Goal: Task Accomplishment & Management: Use online tool/utility

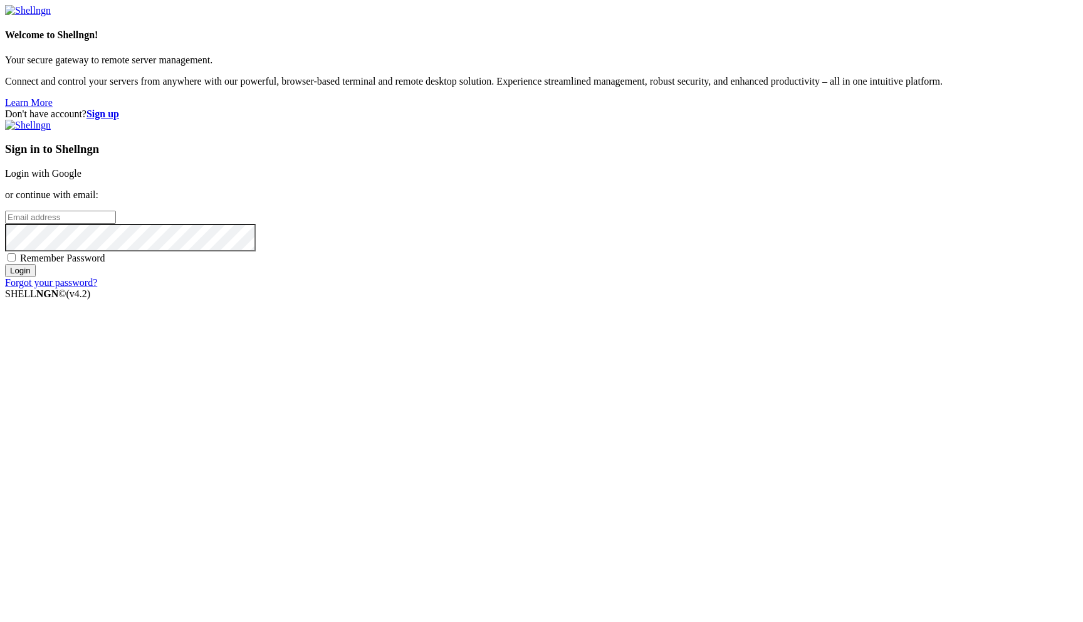
click at [81, 179] on link "Login with Google" at bounding box center [43, 173] width 76 height 11
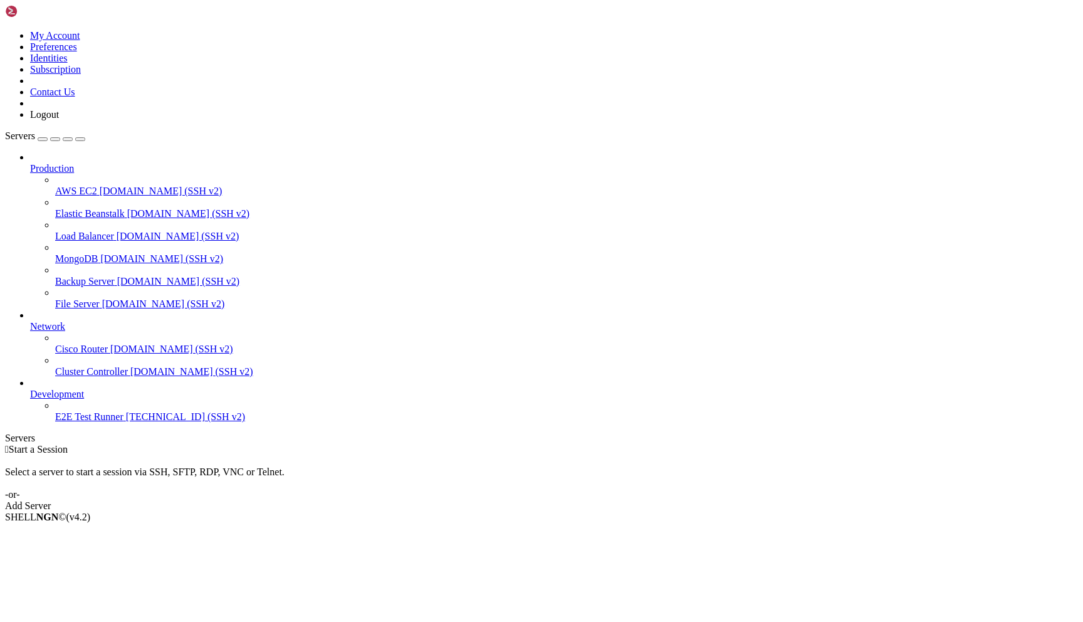
click at [5, 30] on link at bounding box center [5, 30] width 0 height 0
click at [80, 41] on link "My Account" at bounding box center [55, 35] width 50 height 11
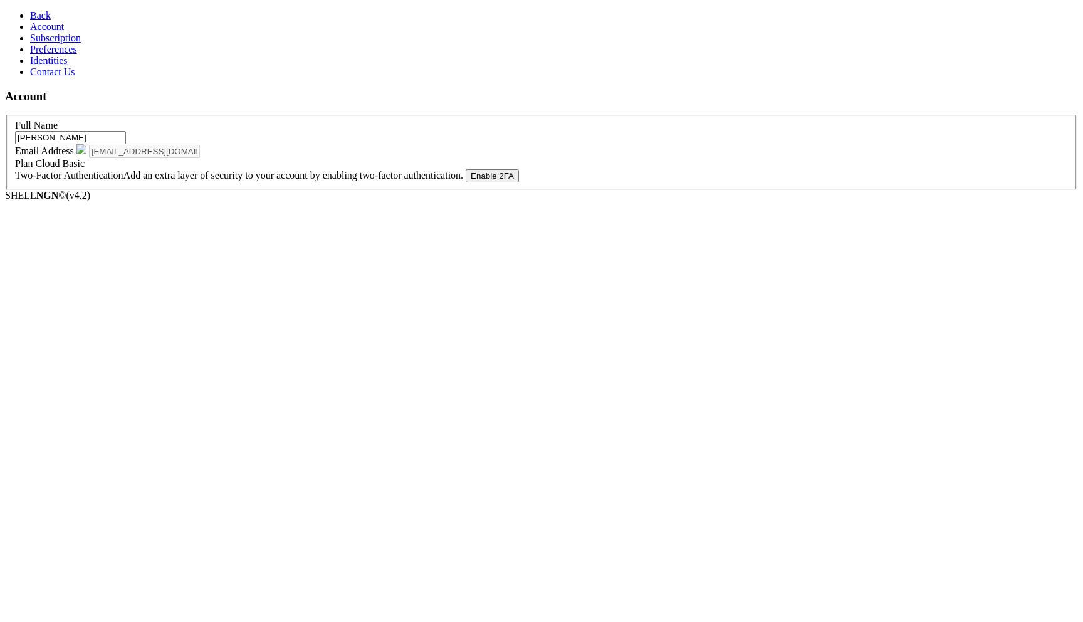
click at [34, 21] on span "Back" at bounding box center [40, 15] width 21 height 11
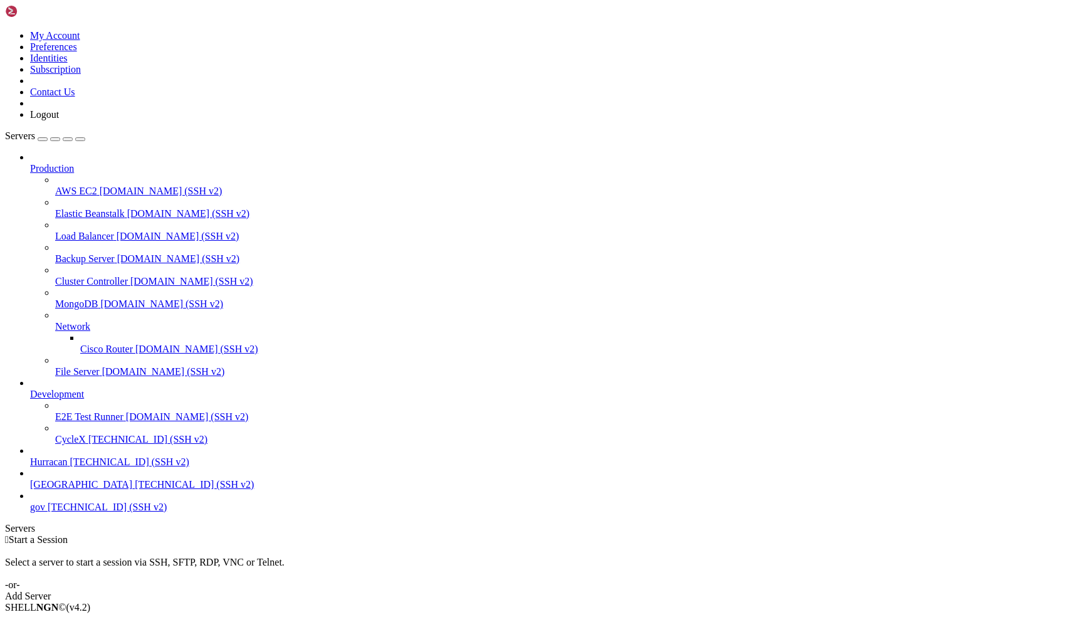
click at [135, 490] on span "[TECHNICAL_ID] (SSH v2)" at bounding box center [194, 484] width 119 height 11
click at [216, 555] on div "" at bounding box center [554, 560] width 1048 height 11
click at [70, 467] on span "[TECHNICAL_ID] (SSH v2)" at bounding box center [129, 461] width 119 height 11
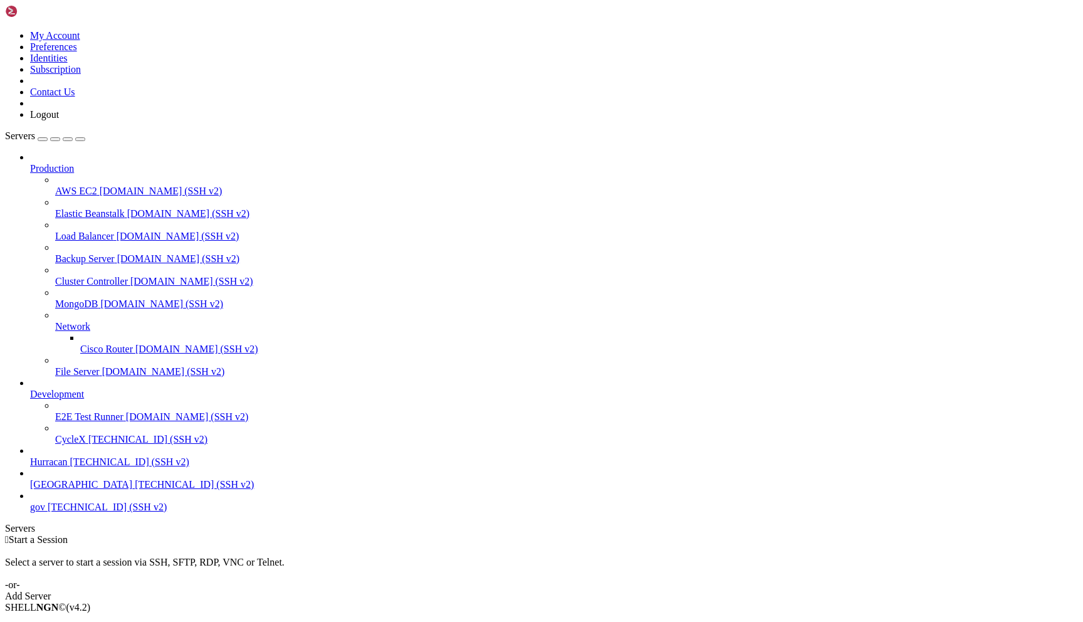
click at [70, 467] on span "[TECHNICAL_ID] (SSH v2)" at bounding box center [129, 461] width 119 height 11
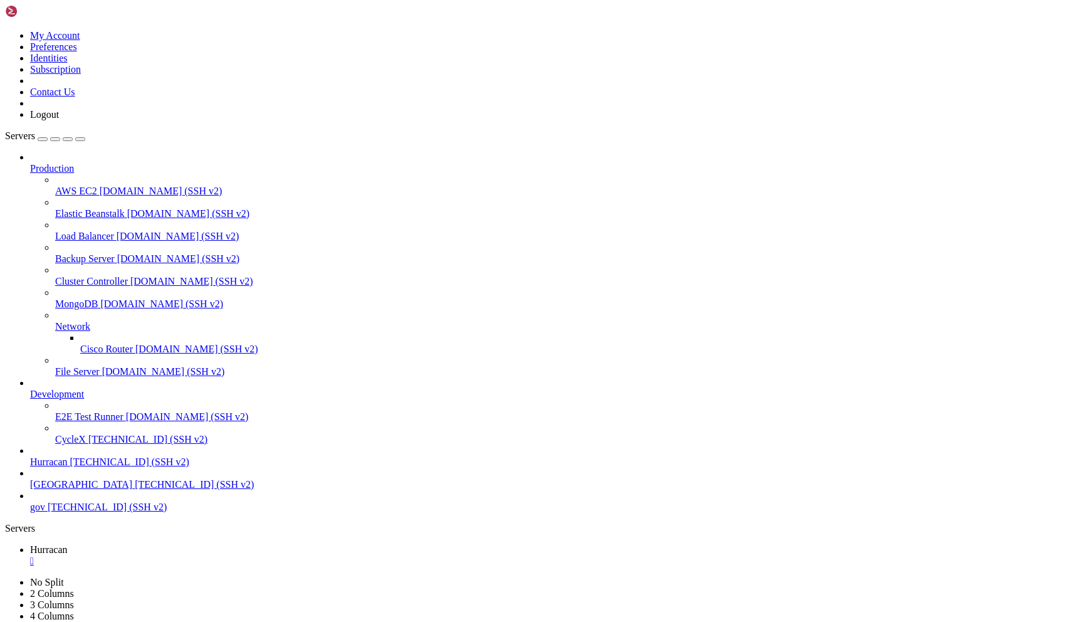
drag, startPoint x: 90, startPoint y: 1159, endPoint x: 104, endPoint y: 1163, distance: 14.3
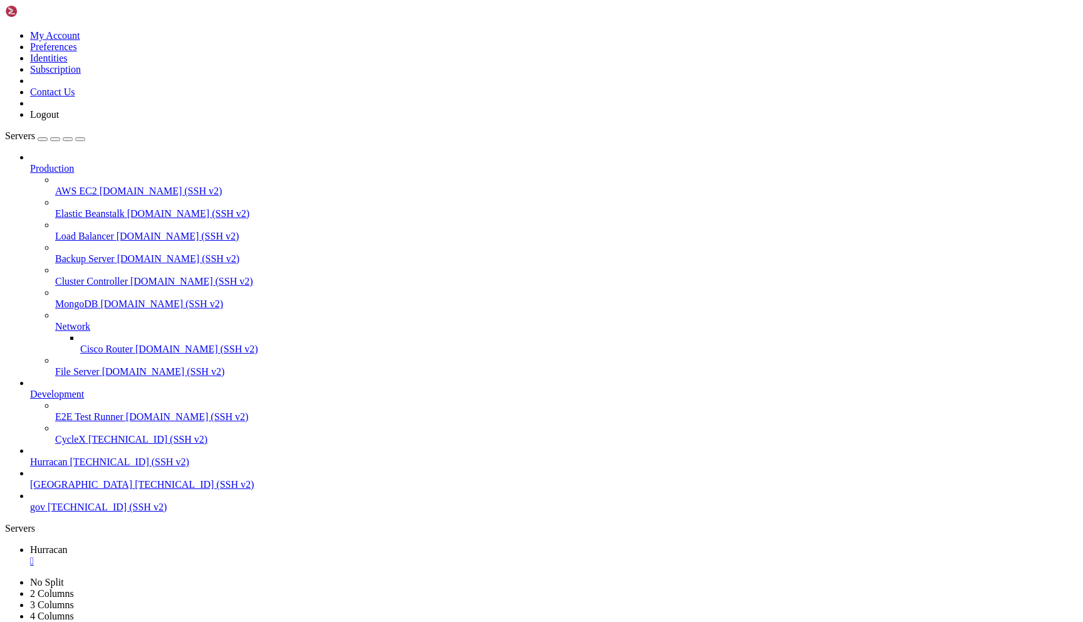
drag, startPoint x: 80, startPoint y: 1152, endPoint x: 105, endPoint y: 1152, distance: 24.4
drag, startPoint x: 103, startPoint y: 1127, endPoint x: 127, endPoint y: 1127, distance: 23.8
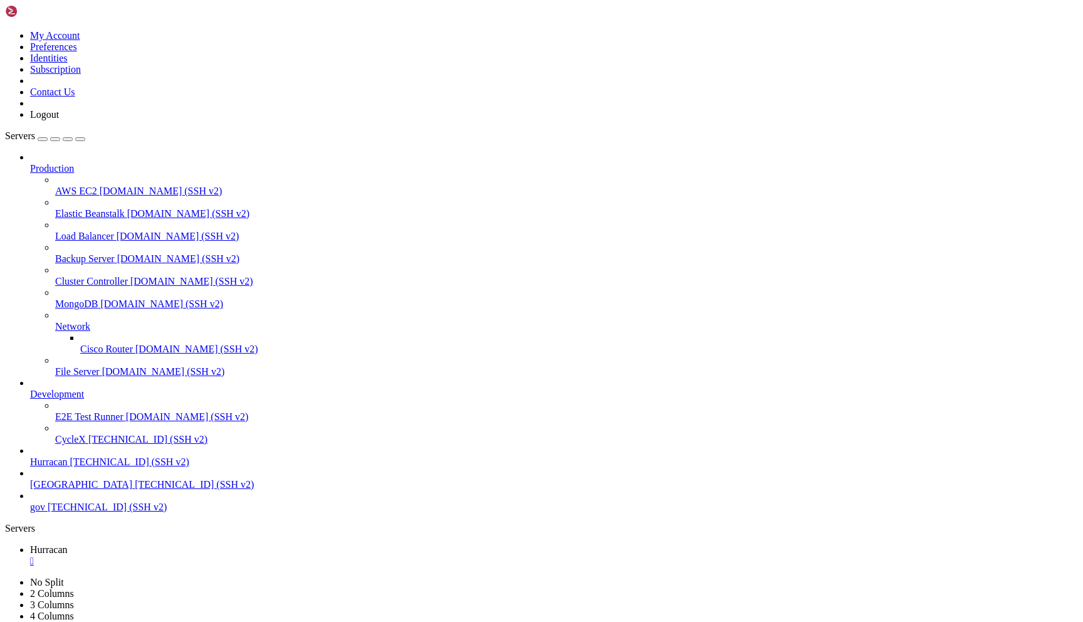
drag, startPoint x: 199, startPoint y: 1119, endPoint x: 250, endPoint y: 1117, distance: 51.5
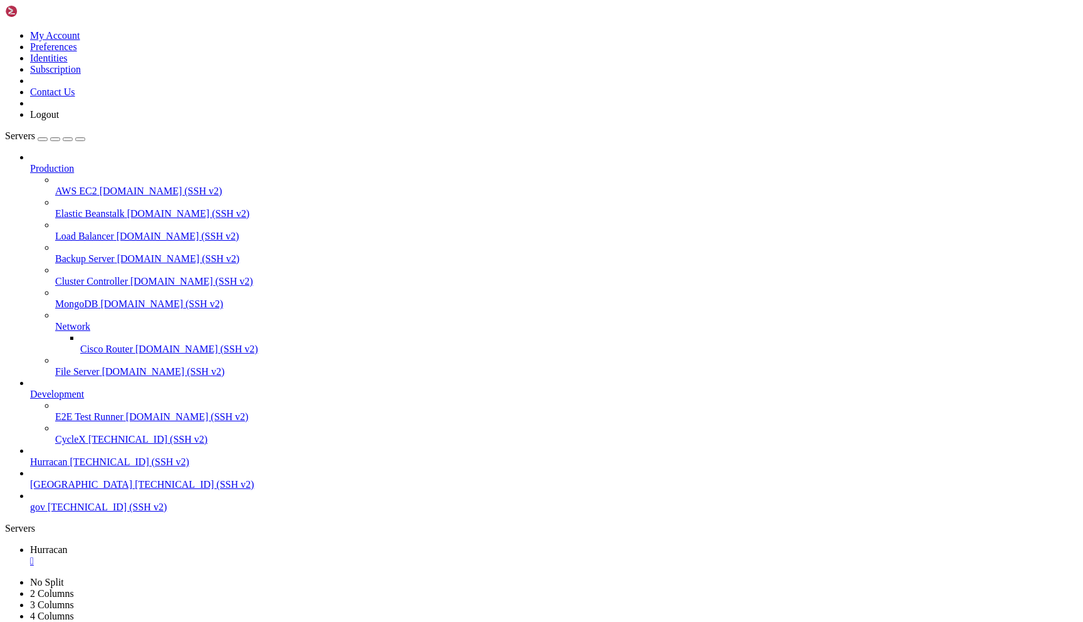
click at [68, 544] on span "Hurracan" at bounding box center [49, 549] width 38 height 11
click at [68, 567] on span "Hurracan" at bounding box center [49, 572] width 38 height 11
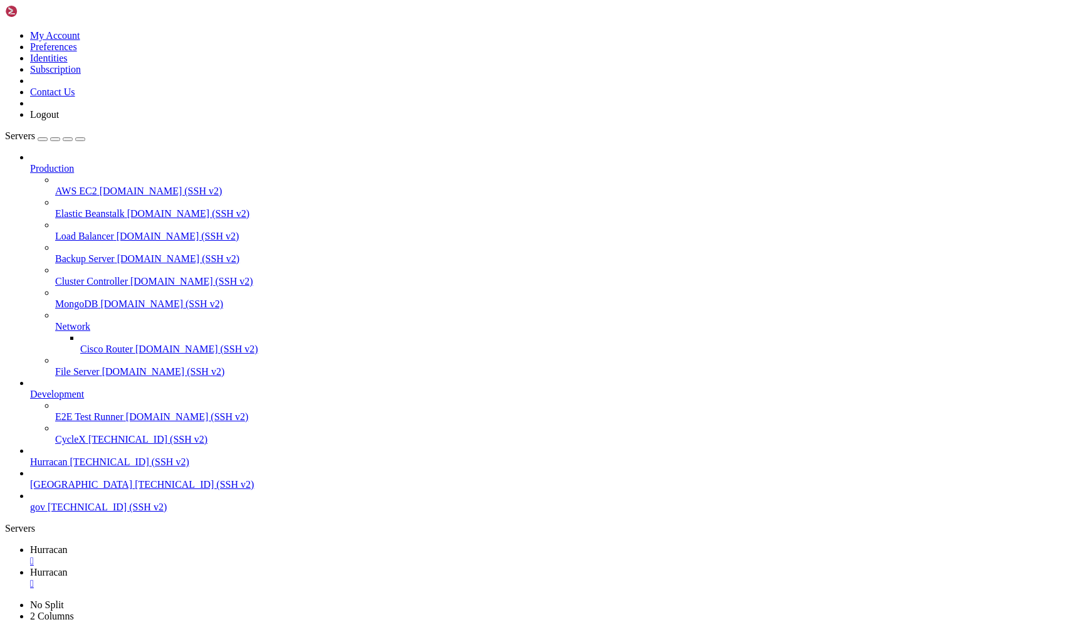
type input "/home/admin/crypto-wallet"
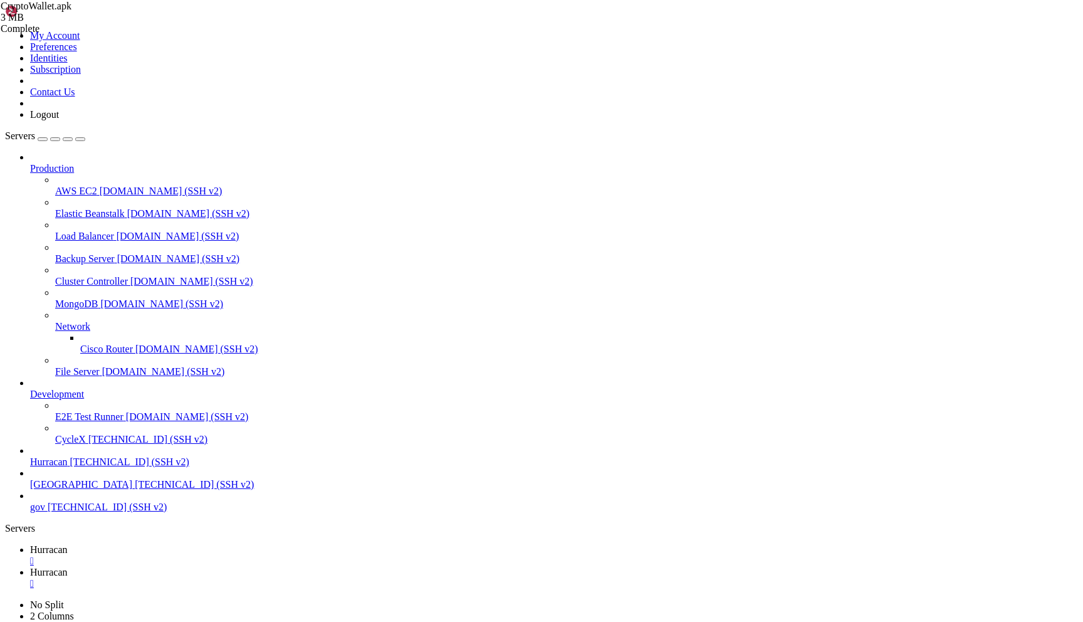
click at [187, 544] on link "Hurracan " at bounding box center [554, 555] width 1048 height 23
click at [68, 567] on span "Hurracan" at bounding box center [49, 572] width 38 height 11
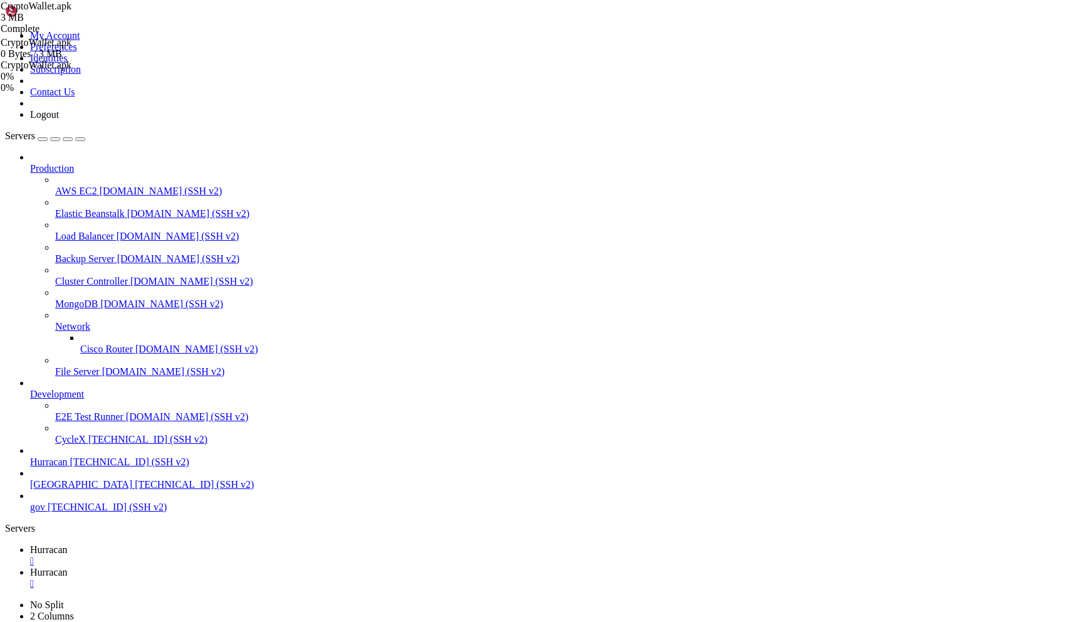
click at [126, 71] on div "CryptoWallet.apk" at bounding box center [63, 65] width 125 height 11
click at [175, 544] on link "Hurracan " at bounding box center [554, 555] width 1048 height 23
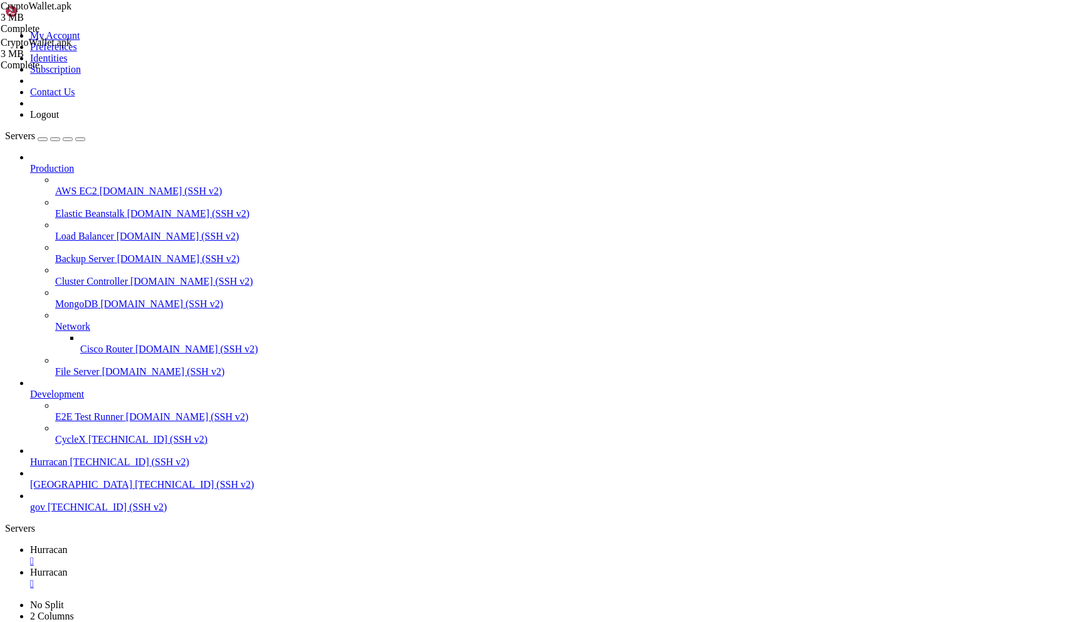
scroll to position [3455, 0]
click at [68, 567] on span "Hurracan" at bounding box center [49, 572] width 38 height 11
click at [30, 567] on icon at bounding box center [30, 572] width 0 height 11
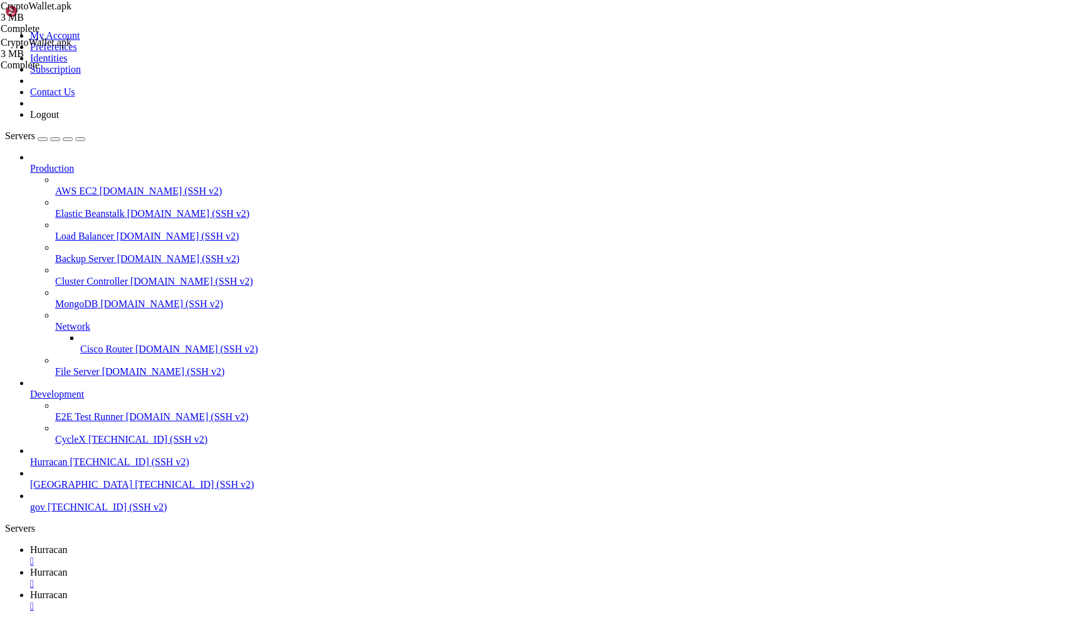
drag, startPoint x: 310, startPoint y: 41, endPoint x: 154, endPoint y: 36, distance: 156.8
click at [68, 589] on span "Hurracan" at bounding box center [49, 594] width 38 height 11
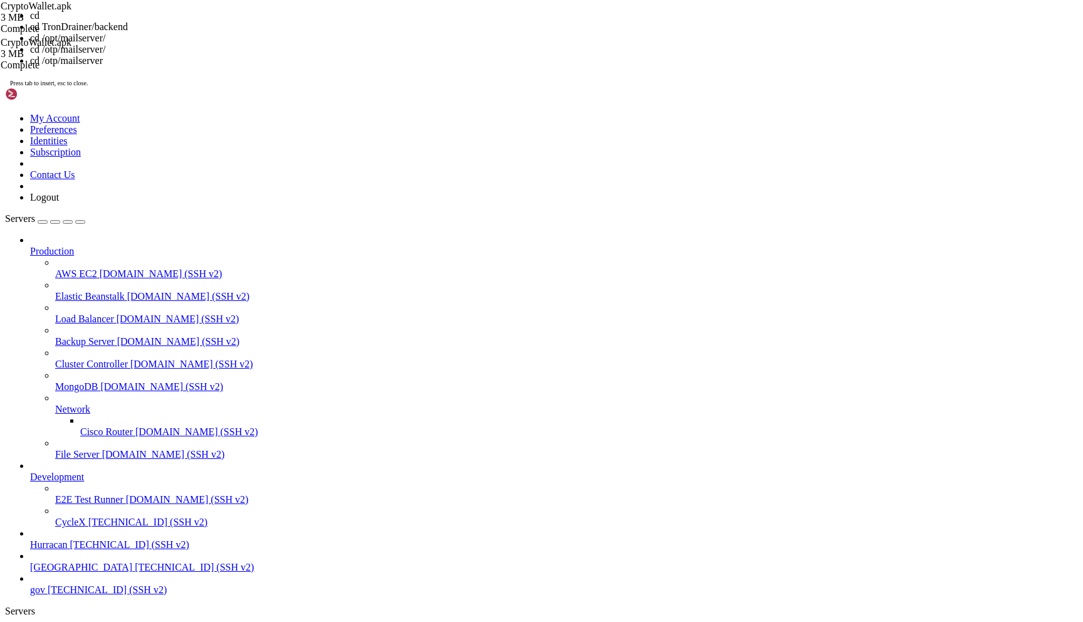
scroll to position [9, 0]
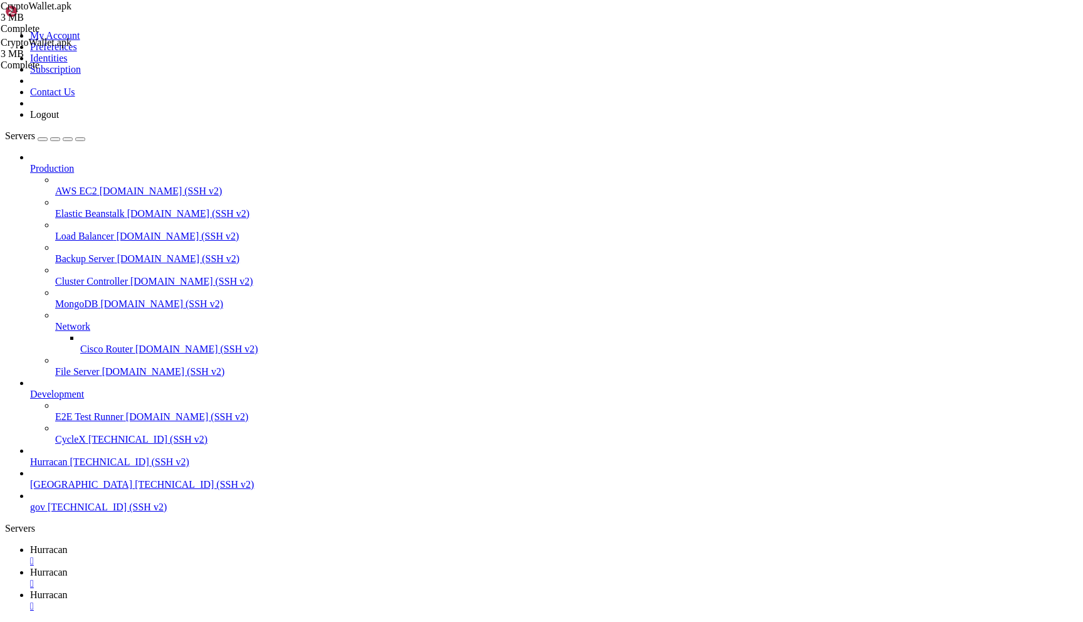
click at [68, 544] on span "Hurracan" at bounding box center [49, 549] width 38 height 11
drag, startPoint x: 125, startPoint y: 1121, endPoint x: 47, endPoint y: 1121, distance: 78.3
drag, startPoint x: 18, startPoint y: 1091, endPoint x: 140, endPoint y: 1092, distance: 122.2
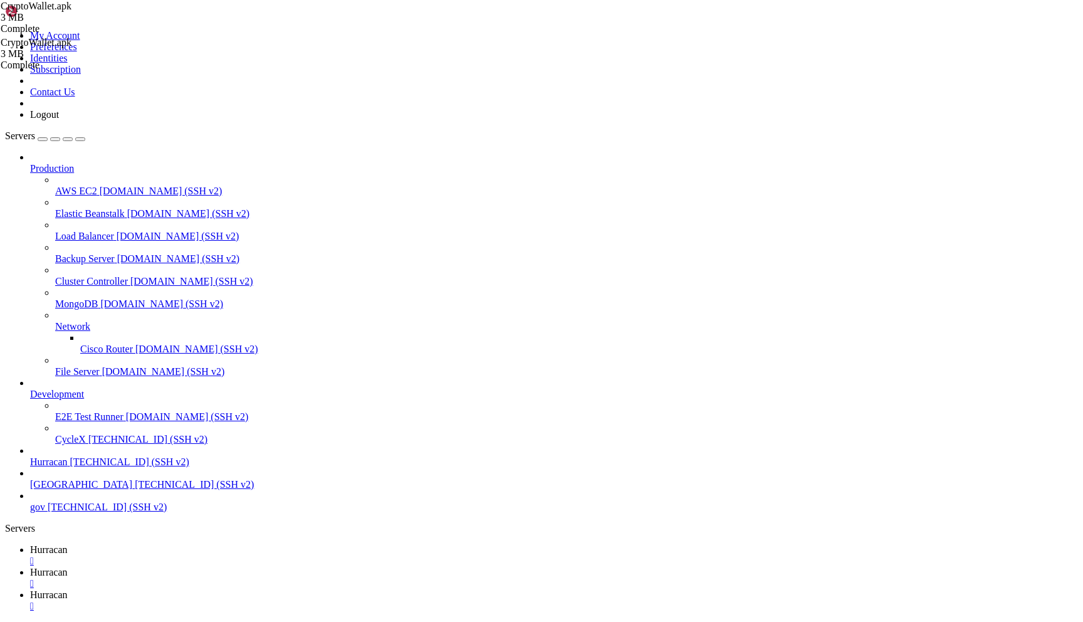
drag, startPoint x: 177, startPoint y: 1091, endPoint x: 22, endPoint y: 1092, distance: 154.8
copy span "pip install -r requirements.txt"
click at [354, 589] on link "Hurracan " at bounding box center [554, 600] width 1048 height 23
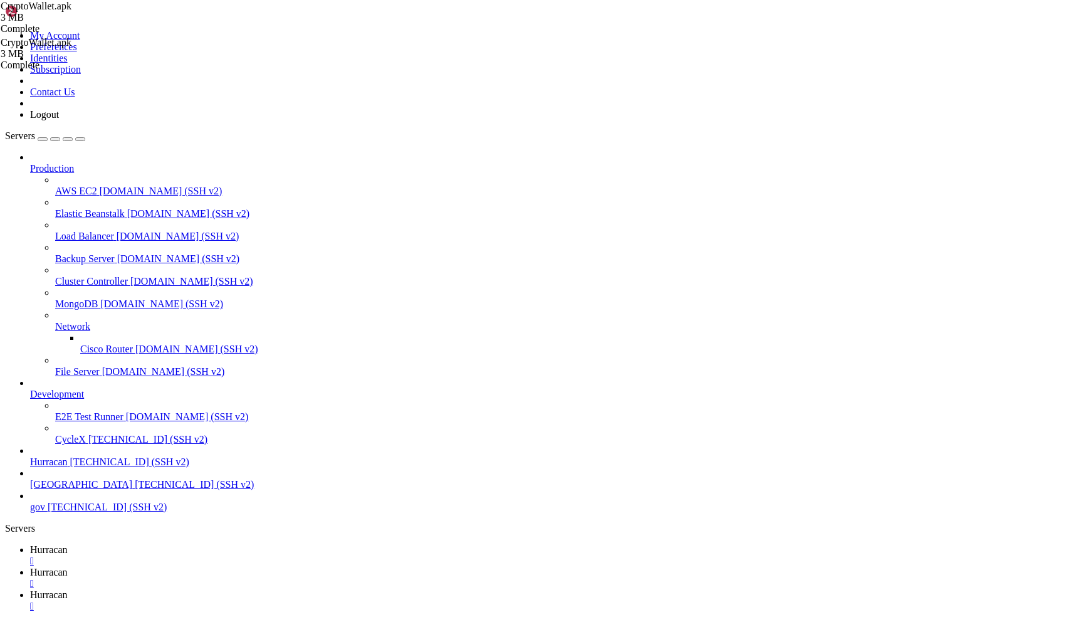
drag, startPoint x: 266, startPoint y: 2075, endPoint x: 70, endPoint y: 1654, distance: 464.4
copy div "× This environment is externally managed ╰─> To install Python packages system-…"
click at [68, 544] on span "Hurracan" at bounding box center [49, 549] width 38 height 11
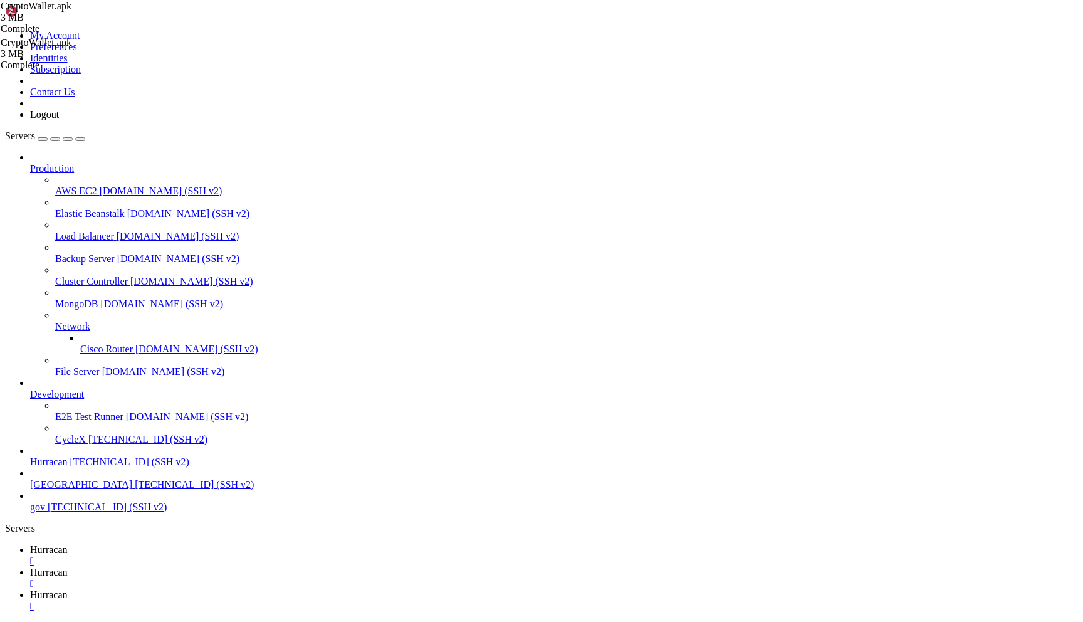
drag, startPoint x: 241, startPoint y: 1227, endPoint x: 135, endPoint y: 1225, distance: 105.3
drag, startPoint x: 245, startPoint y: 1226, endPoint x: 134, endPoint y: 1225, distance: 111.6
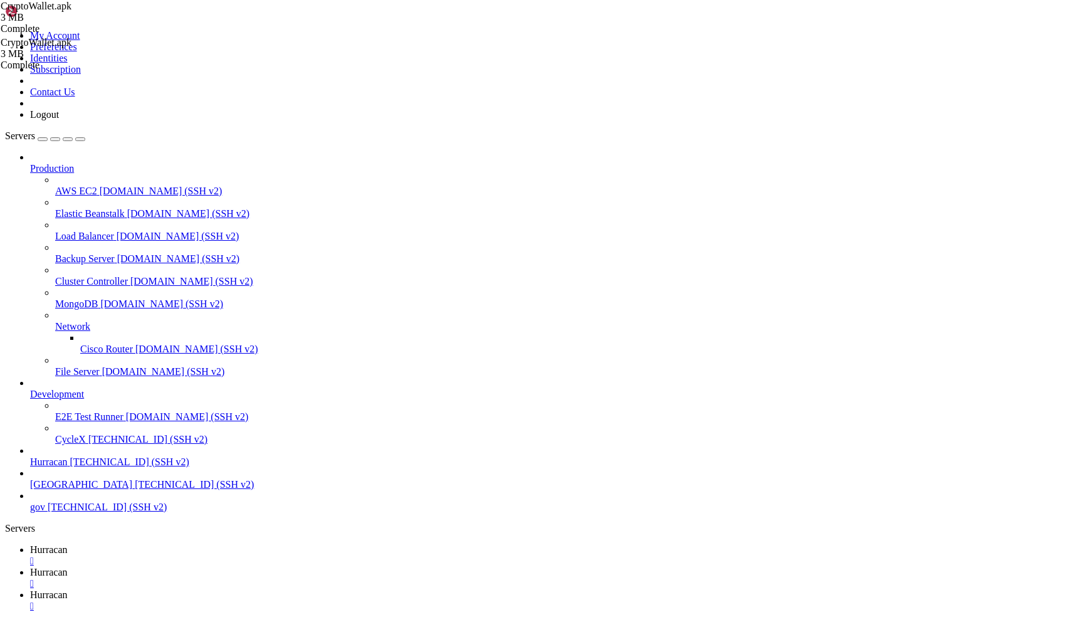
copy span "./start_chat_server.sh"
click at [68, 589] on span "Hurracan" at bounding box center [49, 594] width 38 height 11
drag, startPoint x: 261, startPoint y: 2105, endPoint x: 172, endPoint y: 1876, distance: 246.1
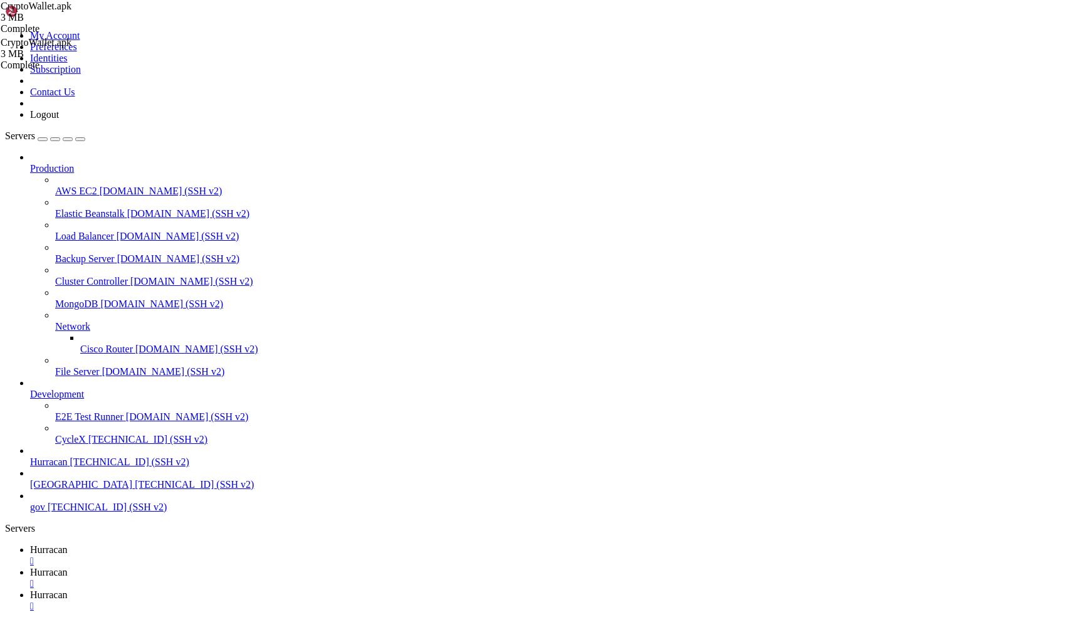
drag, startPoint x: 120, startPoint y: 1833, endPoint x: 259, endPoint y: 2095, distance: 297.5
copy div "et Chat Server... 📦 Activating virtual environment... 🌐 Chat server will be ava…"
click at [68, 544] on span "Hurracan" at bounding box center [49, 549] width 38 height 11
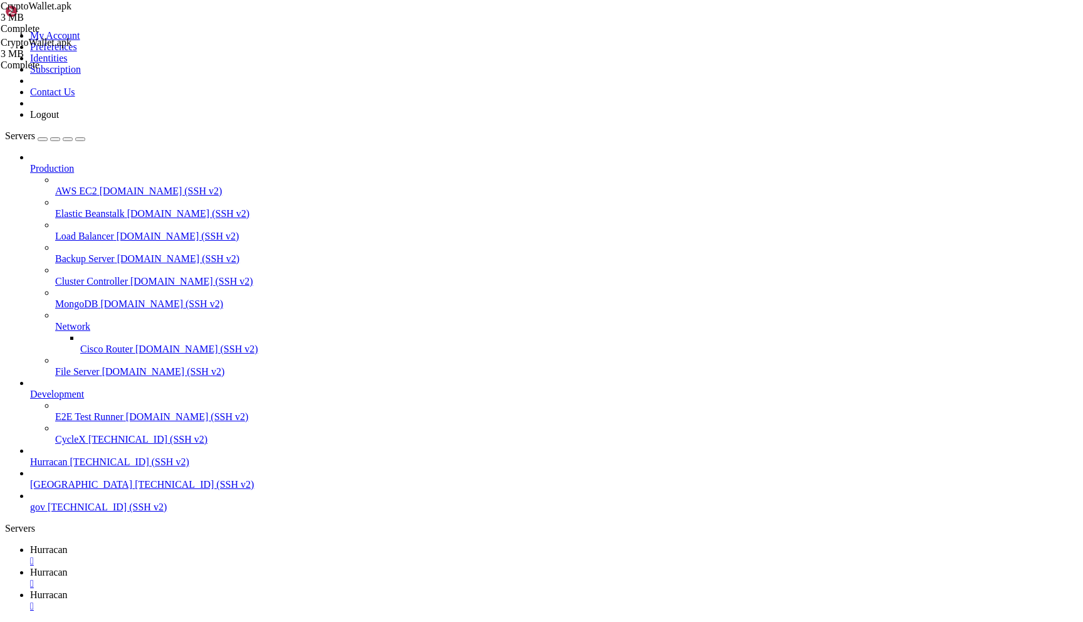
scroll to position [5459, 0]
drag, startPoint x: 229, startPoint y: 955, endPoint x: 126, endPoint y: 954, distance: 103.4
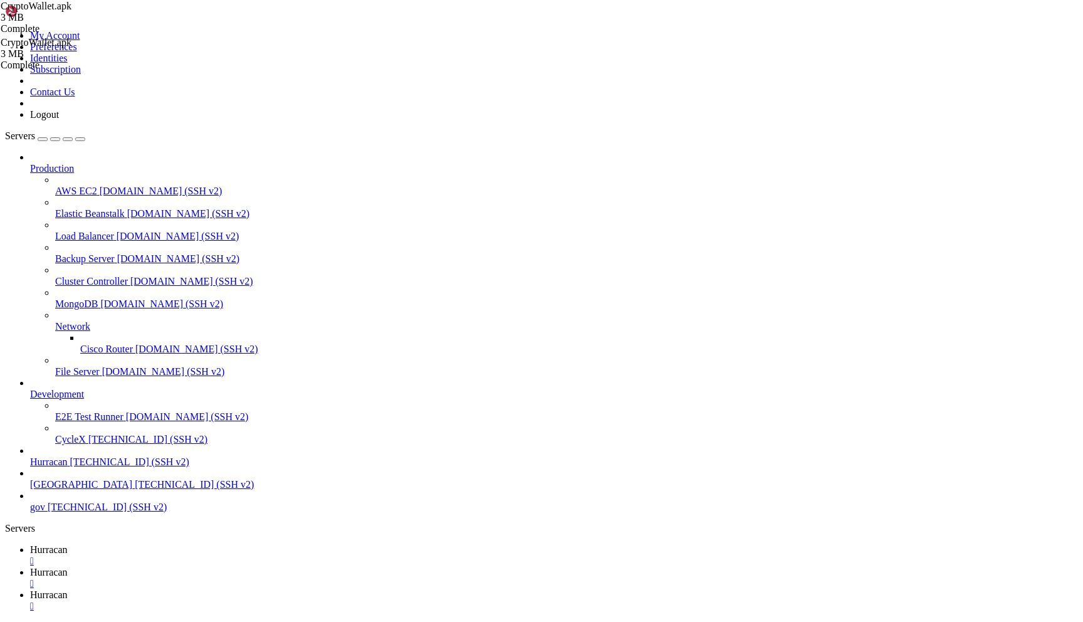
click at [68, 589] on span "Hurracan" at bounding box center [49, 594] width 38 height 11
click at [68, 544] on span "Hurracan" at bounding box center [49, 549] width 38 height 11
drag, startPoint x: 231, startPoint y: 1093, endPoint x: 126, endPoint y: 1089, distance: 104.8
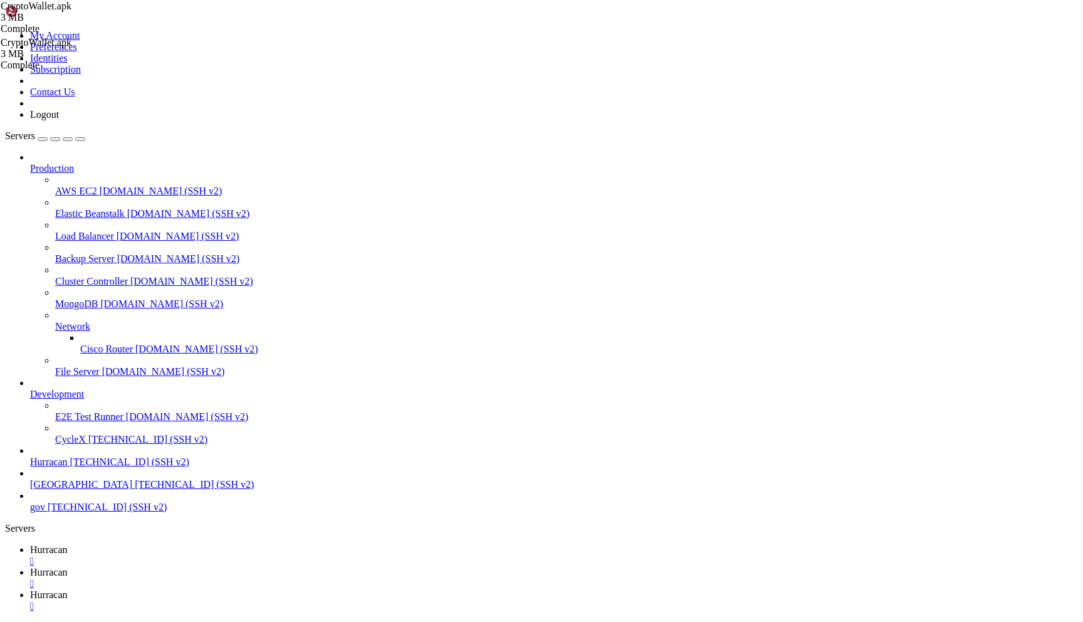
copy span "./start_admin_[DOMAIN_NAME]"
click at [346, 589] on link "Hurracan " at bounding box center [554, 600] width 1048 height 23
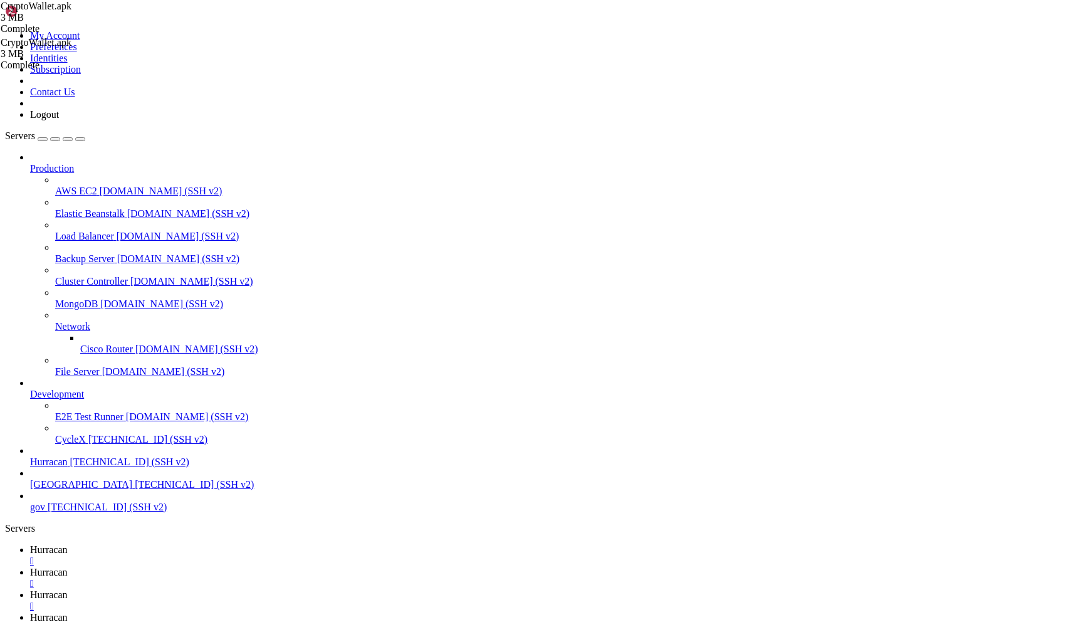
click at [273, 567] on link "Hurracan " at bounding box center [554, 578] width 1048 height 23
click at [68, 612] on span "Hurracan" at bounding box center [49, 617] width 38 height 11
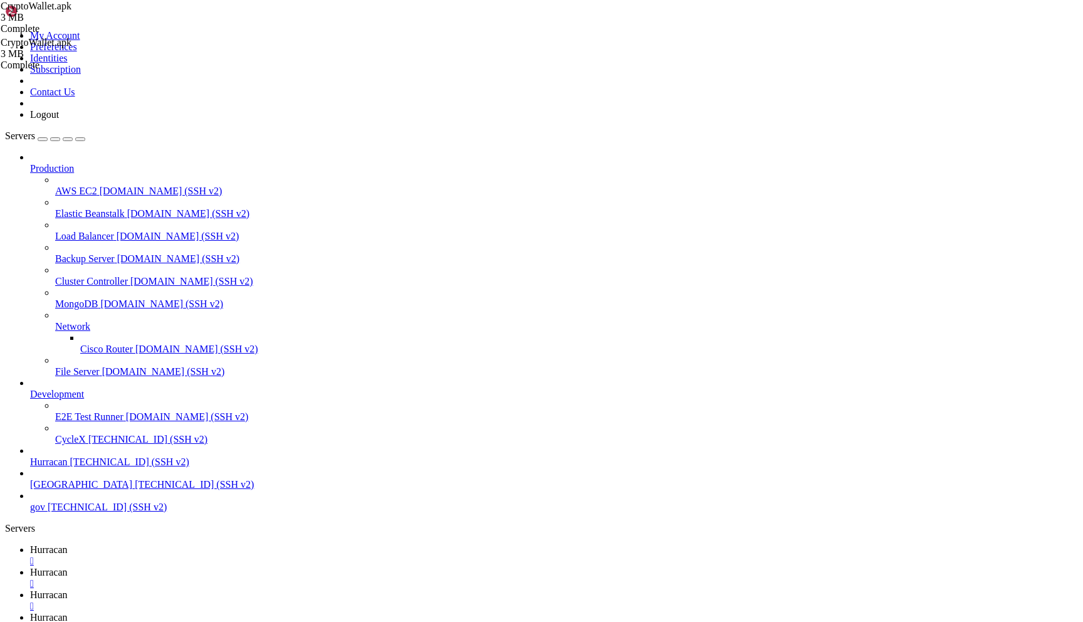
click at [68, 589] on span "Hurracan" at bounding box center [49, 594] width 38 height 11
click at [68, 567] on span "Hurracan" at bounding box center [49, 572] width 38 height 11
click at [68, 612] on span "Hurracan" at bounding box center [49, 617] width 38 height 11
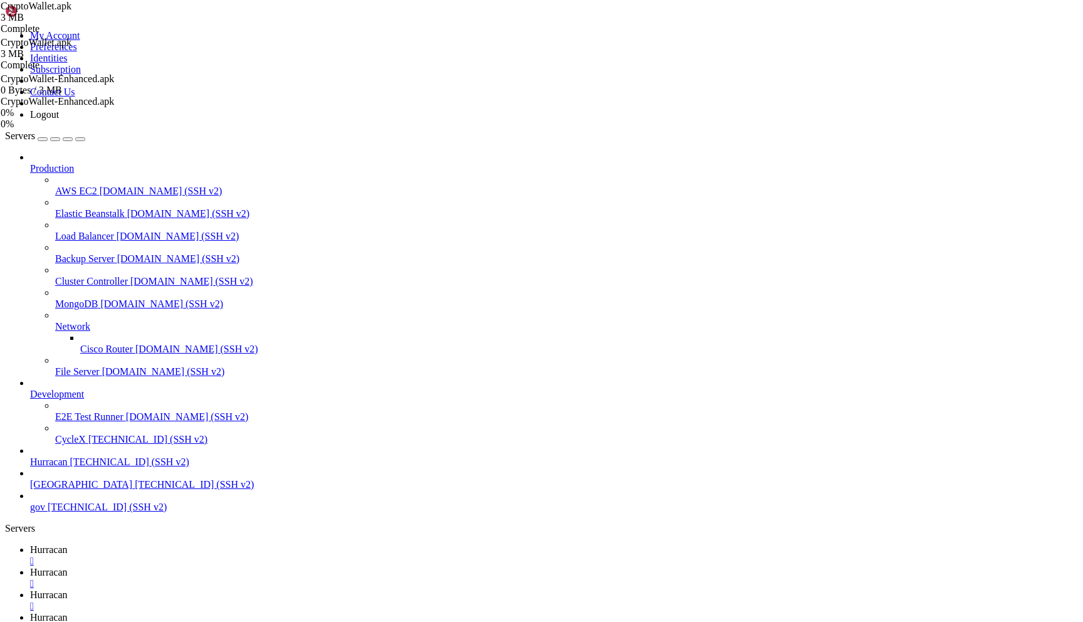
scroll to position [542, 0]
click at [352, 589] on link "Hurracan " at bounding box center [554, 600] width 1048 height 23
click at [254, 567] on link "Hurracan " at bounding box center [554, 578] width 1048 height 23
click at [68, 589] on span "Hurracan" at bounding box center [49, 594] width 38 height 11
click at [263, 567] on link "Hurracan " at bounding box center [554, 578] width 1048 height 23
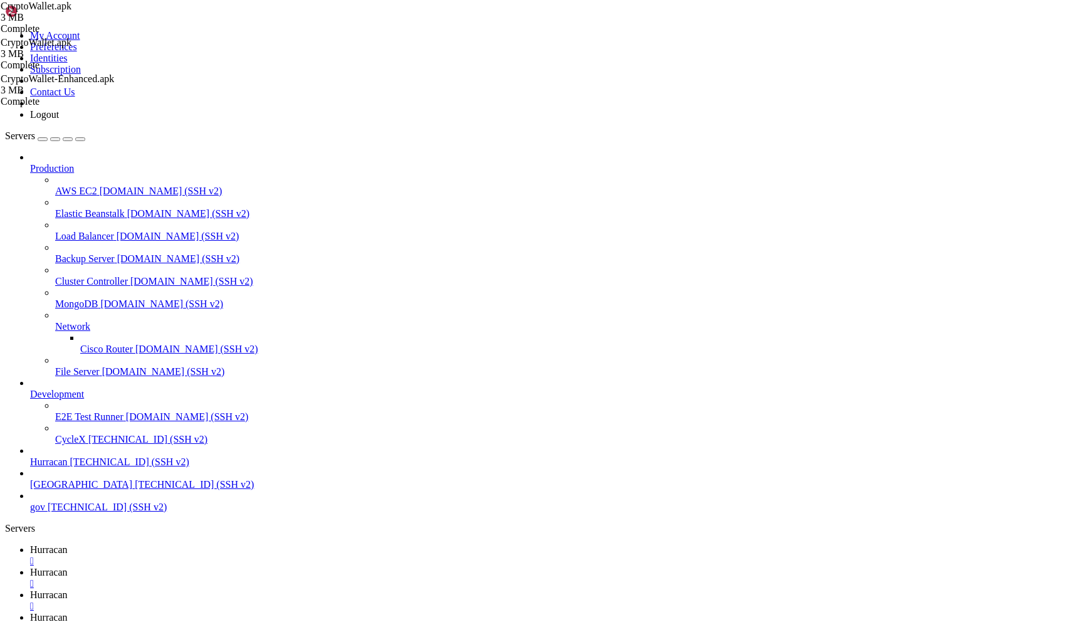
click at [177, 544] on link "Hurracan " at bounding box center [554, 555] width 1048 height 23
click at [68, 589] on span "Hurracan" at bounding box center [49, 594] width 38 height 11
click at [272, 567] on link "Hurracan " at bounding box center [554, 578] width 1048 height 23
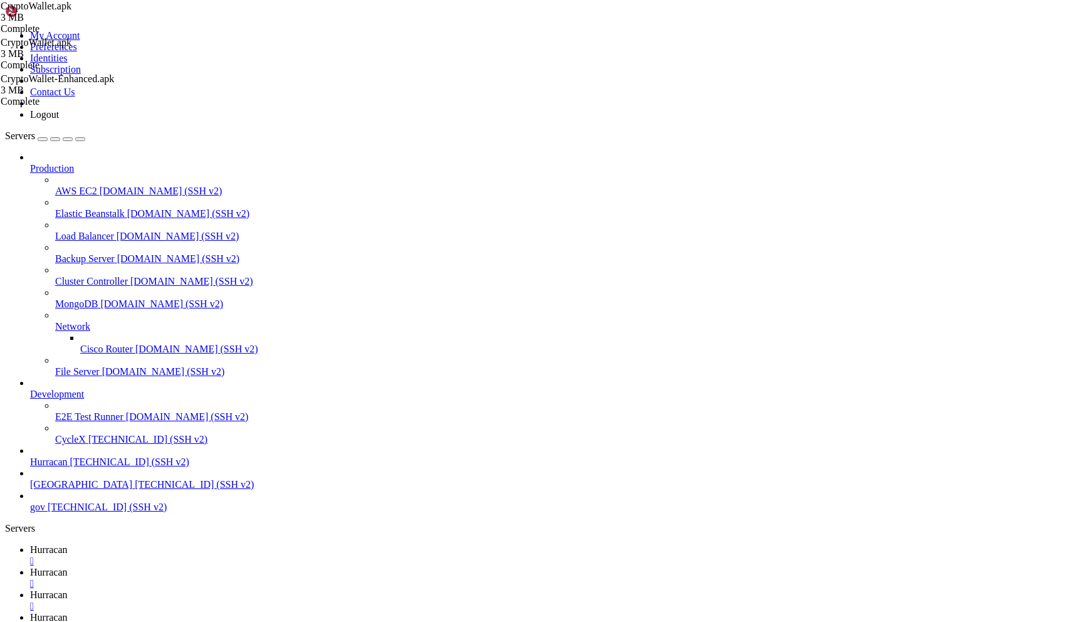
click at [68, 544] on span "Hurracan" at bounding box center [49, 549] width 38 height 11
click at [261, 567] on link "Hurracan " at bounding box center [554, 578] width 1048 height 23
click at [68, 589] on span "Hurracan" at bounding box center [49, 594] width 38 height 11
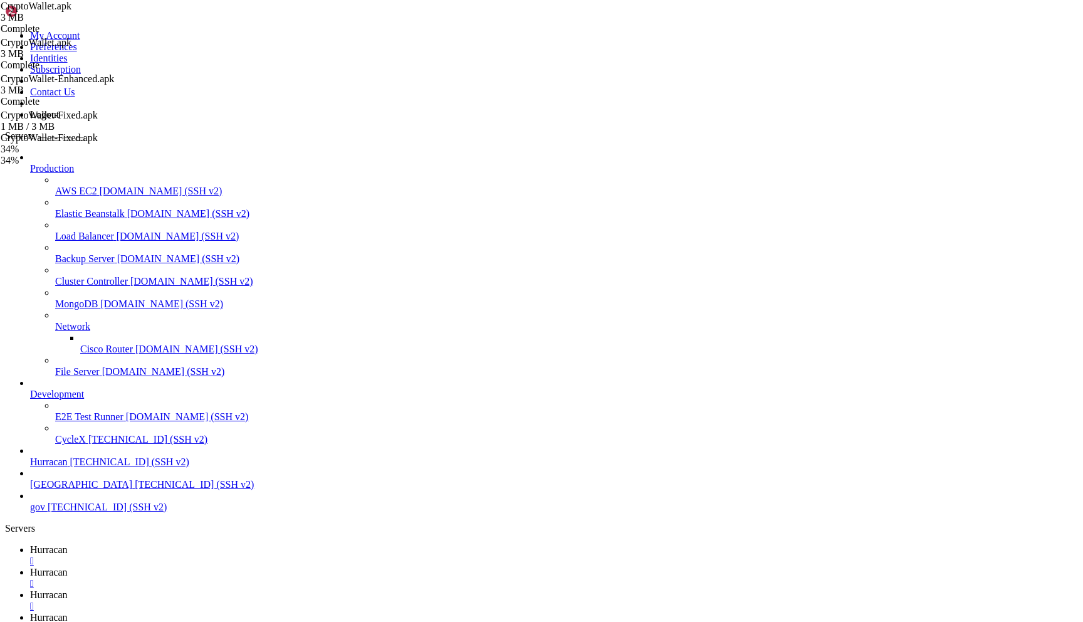
click at [68, 544] on span "Hurracan" at bounding box center [49, 549] width 38 height 11
click at [357, 589] on link "Hurracan " at bounding box center [554, 600] width 1048 height 23
click at [68, 612] on span "Hurracan" at bounding box center [49, 617] width 38 height 11
click at [370, 589] on link "Hurracan " at bounding box center [554, 600] width 1048 height 23
drag, startPoint x: 154, startPoint y: 1882, endPoint x: 258, endPoint y: 1882, distance: 103.4
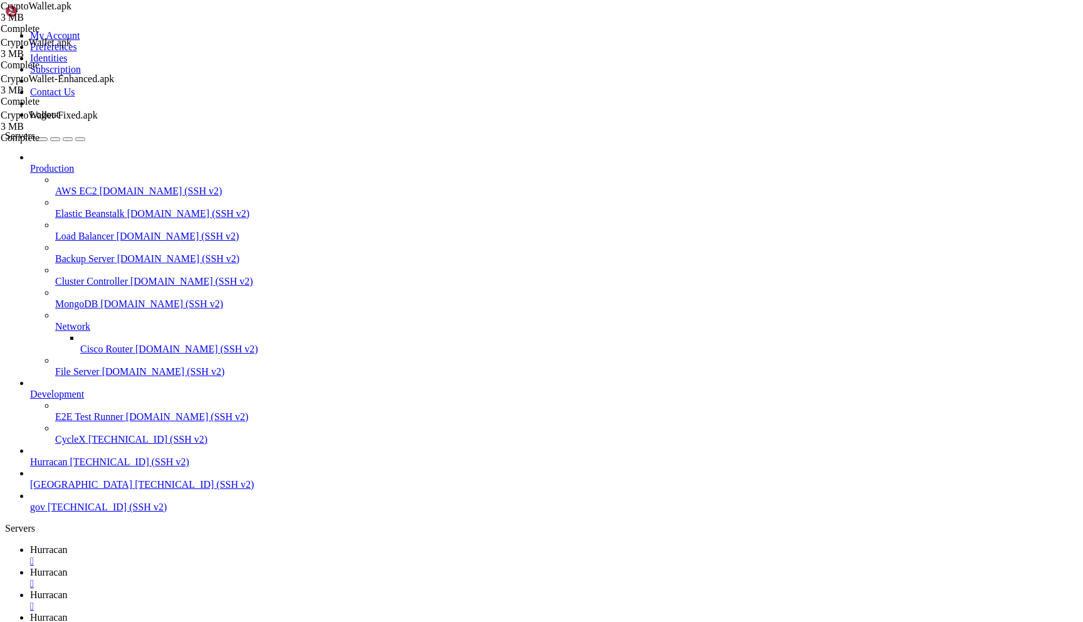
copy x-row "./start_admin_[DOMAIN_NAME]"
click at [68, 612] on span "Hurracan" at bounding box center [49, 617] width 38 height 11
drag, startPoint x: 179, startPoint y: 2251, endPoint x: 12, endPoint y: 1744, distance: 534.4
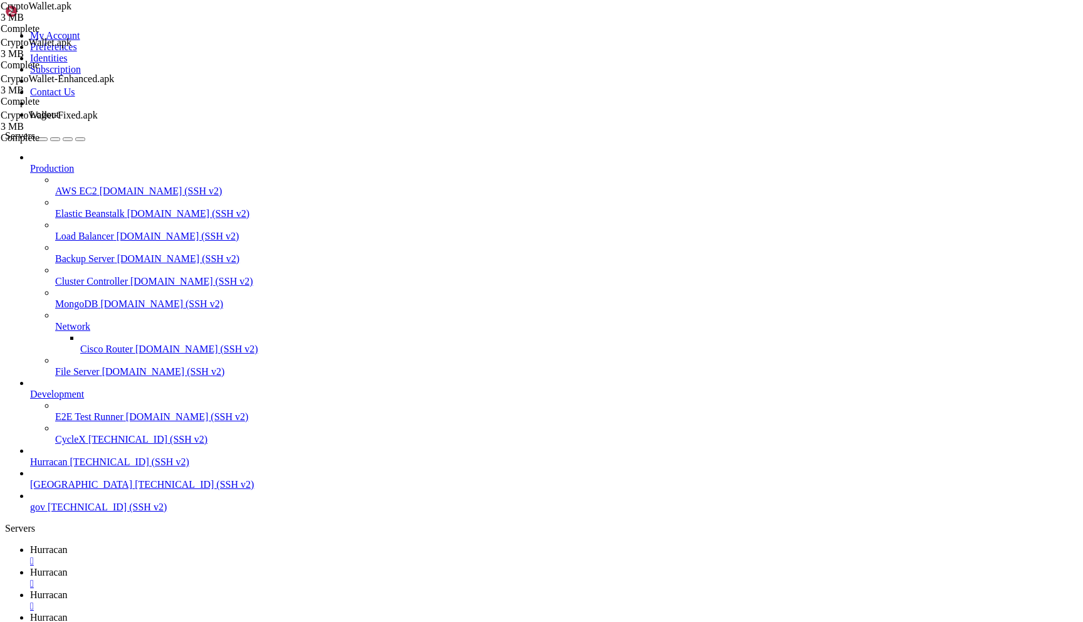
copy div "================================================== [Admin Chat] Enter command (…"
click at [68, 544] on span "Hurracan" at bounding box center [49, 549] width 38 height 11
click at [434, 612] on link "Hurracan " at bounding box center [554, 623] width 1048 height 23
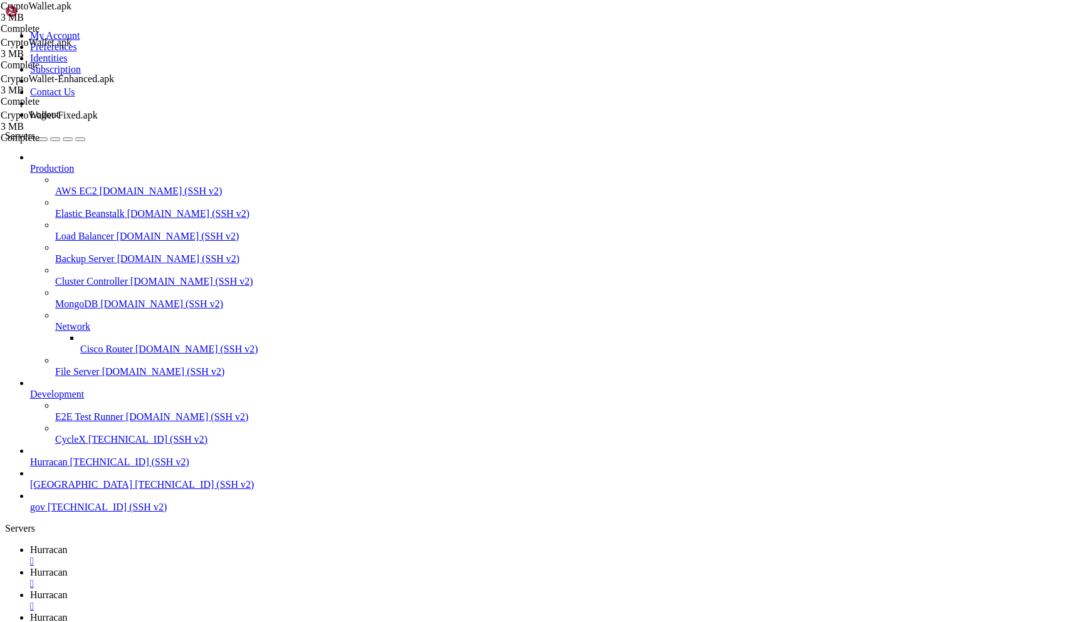
scroll to position [12874, 0]
drag, startPoint x: 148, startPoint y: 2260, endPoint x: 155, endPoint y: 2281, distance: 22.4
drag, startPoint x: 90, startPoint y: 2256, endPoint x: 57, endPoint y: 2159, distance: 101.9
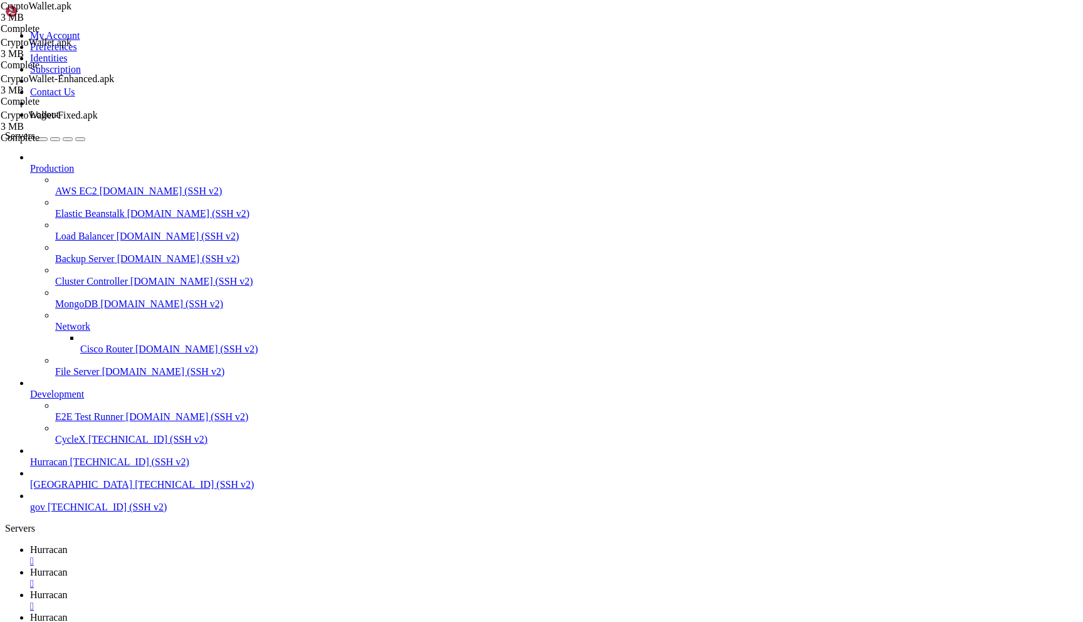
drag, startPoint x: 13, startPoint y: 2043, endPoint x: 122, endPoint y: 2248, distance: 232.7
copy div "Type message - Send to user back - Return to main menu ------------------------…"
click at [68, 544] on span "Hurracan" at bounding box center [49, 549] width 38 height 11
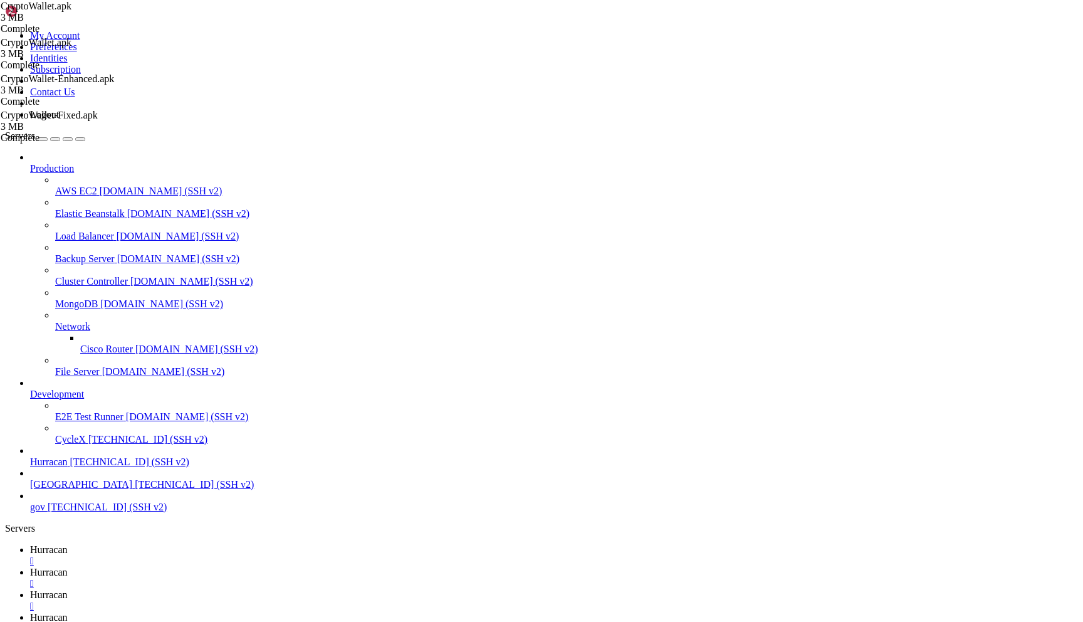
scroll to position [12825, 0]
click at [253, 567] on link "Hurracan " at bounding box center [554, 578] width 1048 height 23
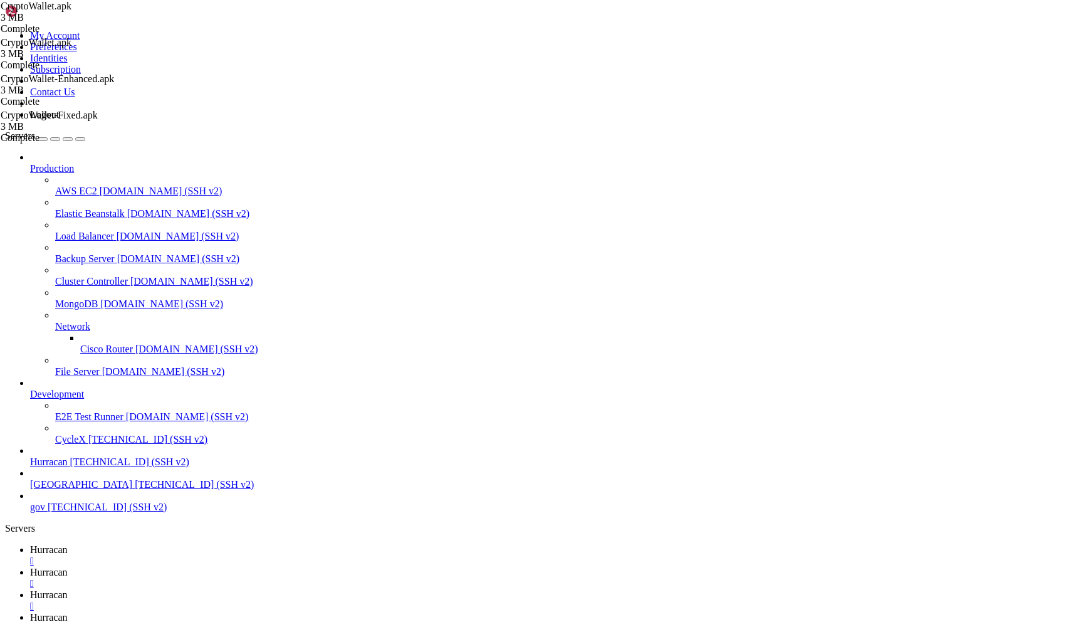
click at [68, 544] on span "Hurracan" at bounding box center [49, 549] width 38 height 11
drag, startPoint x: 30, startPoint y: 1287, endPoint x: 130, endPoint y: 1289, distance: 100.3
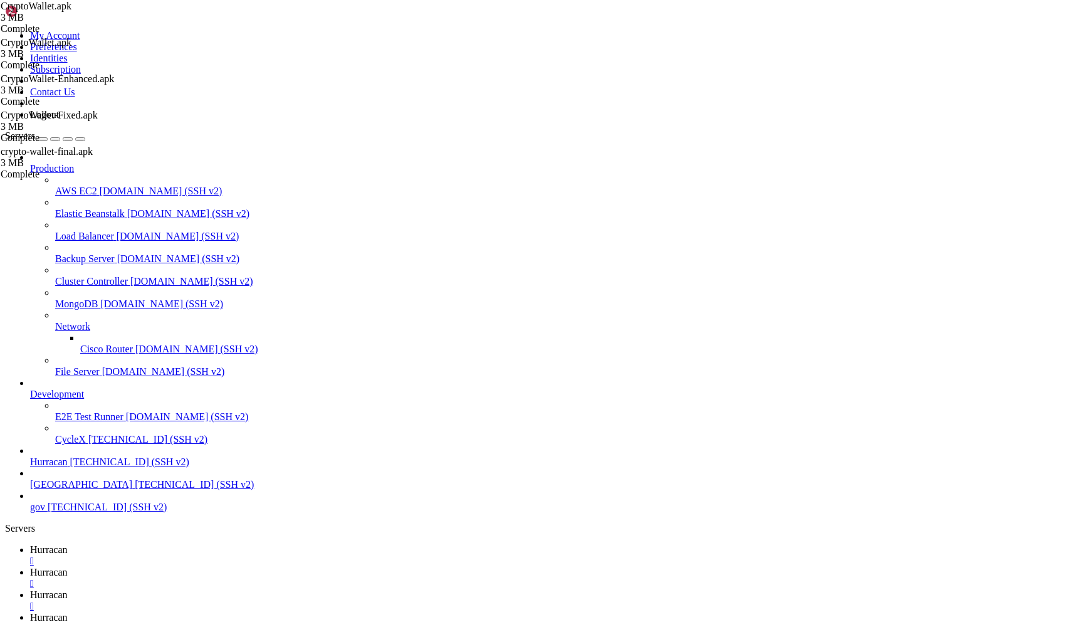
copy span "./start_admin_[DOMAIN_NAME]"
click at [419, 612] on link "Hurracan " at bounding box center [554, 623] width 1048 height 23
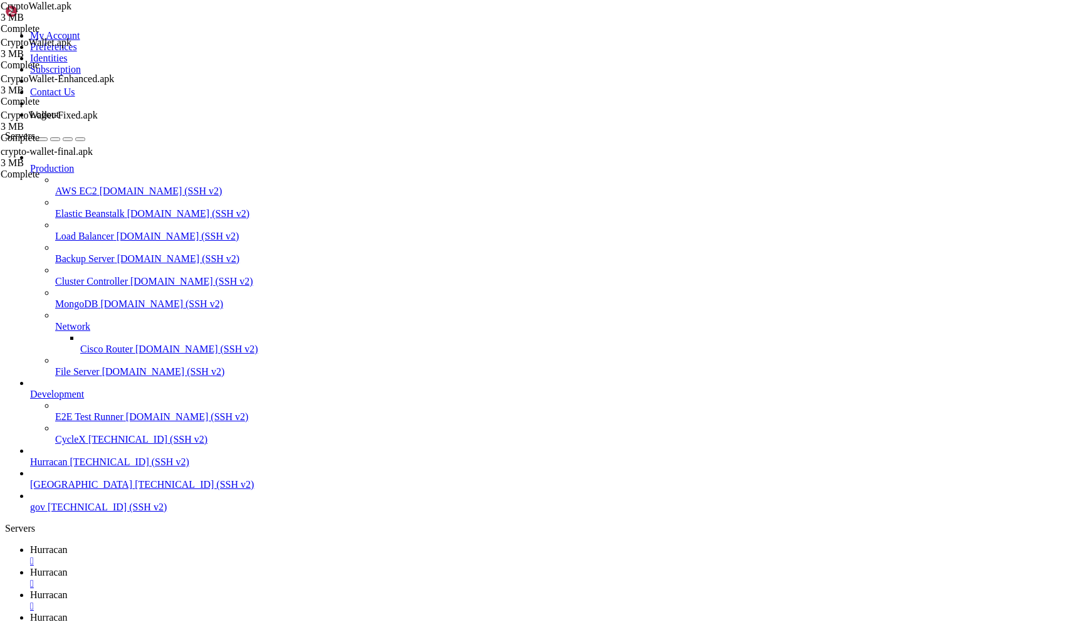
click at [371, 589] on link "Hurracan " at bounding box center [554, 600] width 1048 height 23
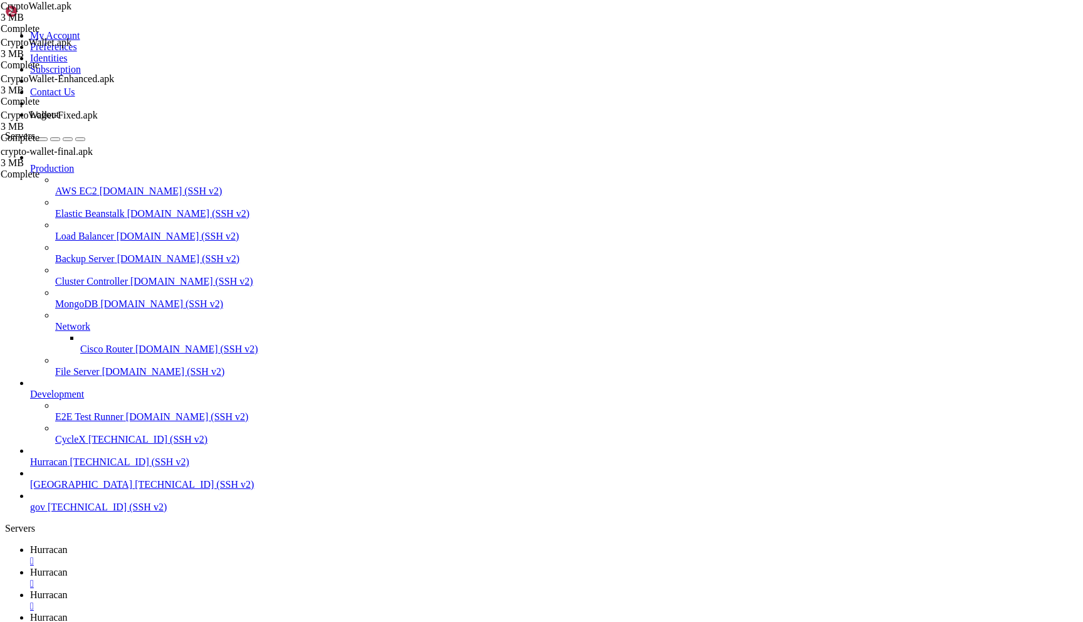
click at [417, 612] on link "Hurracan " at bounding box center [554, 623] width 1048 height 23
click at [68, 567] on span "Hurracan" at bounding box center [49, 572] width 38 height 11
click at [205, 544] on link "Hurracan " at bounding box center [554, 555] width 1048 height 23
click at [68, 567] on span "Hurracan" at bounding box center [49, 572] width 38 height 11
click at [108, 490] on span "[GEOGRAPHIC_DATA]" at bounding box center [81, 484] width 102 height 11
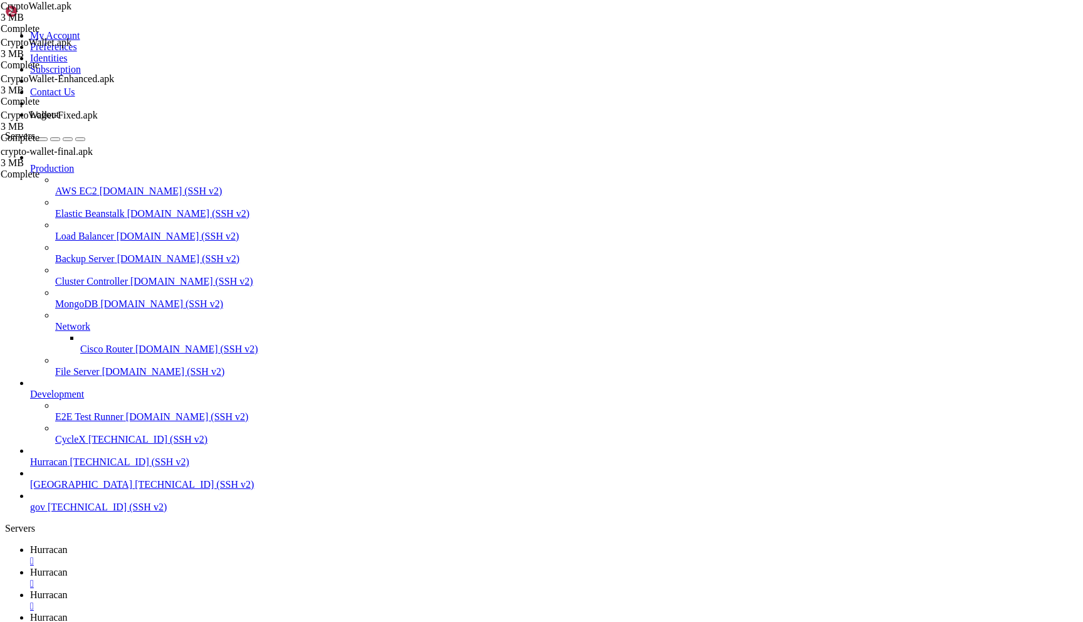
click at [108, 490] on span "[GEOGRAPHIC_DATA]" at bounding box center [81, 484] width 102 height 11
